Goal: Task Accomplishment & Management: Use online tool/utility

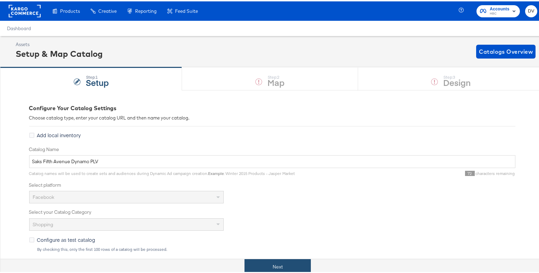
click at [273, 265] on button "Next" at bounding box center [277, 266] width 66 height 16
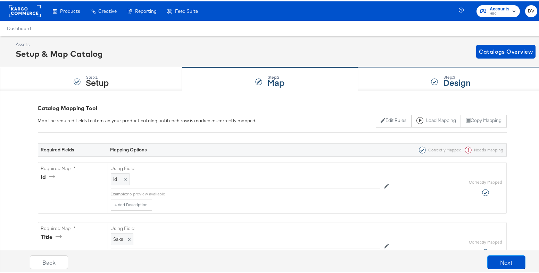
click at [393, 67] on div "Step: 3 Design" at bounding box center [451, 77] width 186 height 23
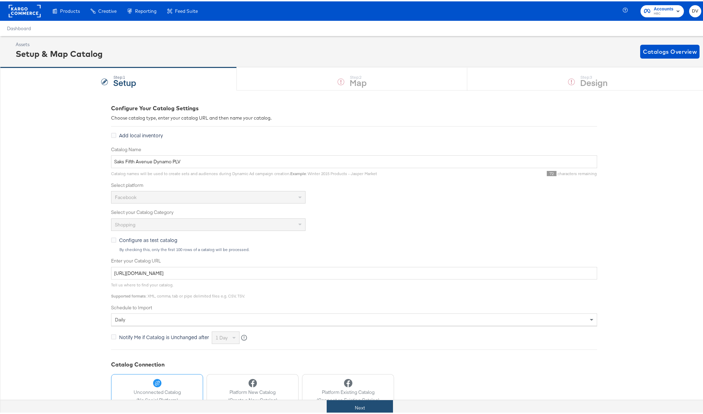
click at [348, 409] on button "Next" at bounding box center [360, 407] width 66 height 16
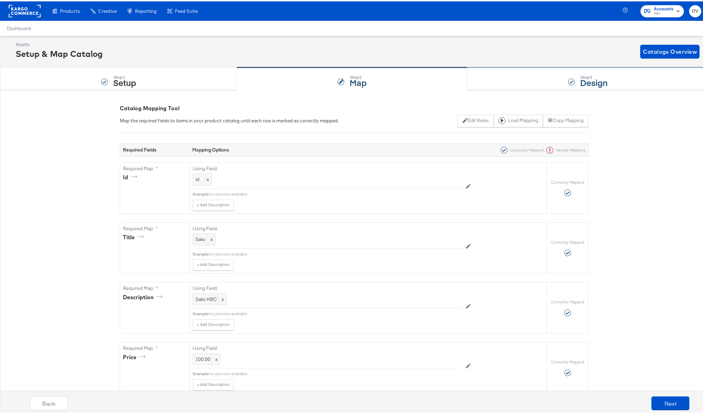
click at [541, 74] on div "Step: 3 Design" at bounding box center [587, 77] width 241 height 23
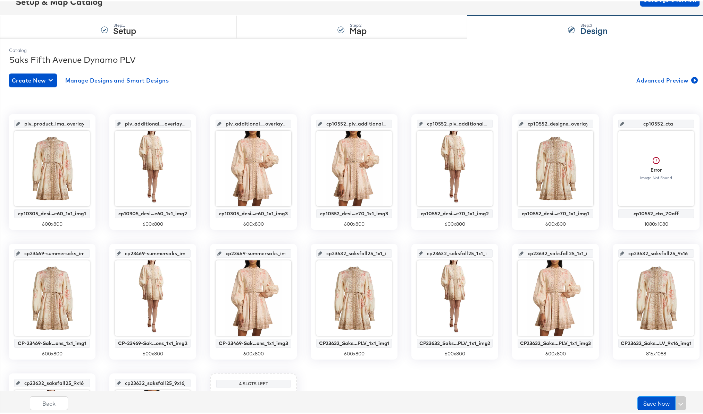
scroll to position [112, 0]
